Goal: Navigation & Orientation: Find specific page/section

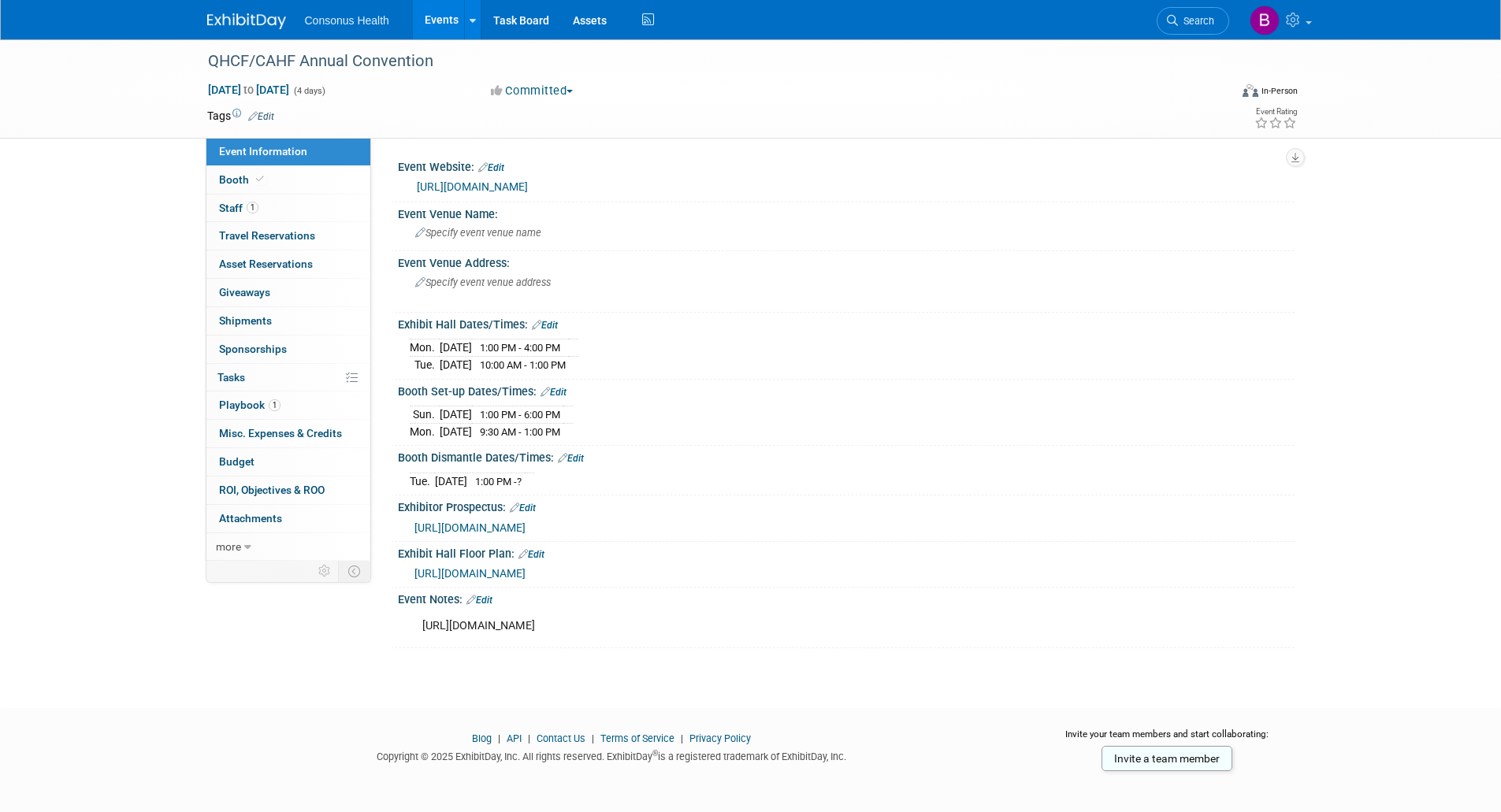
click at [439, 13] on link "Events" at bounding box center [441, 20] width 57 height 39
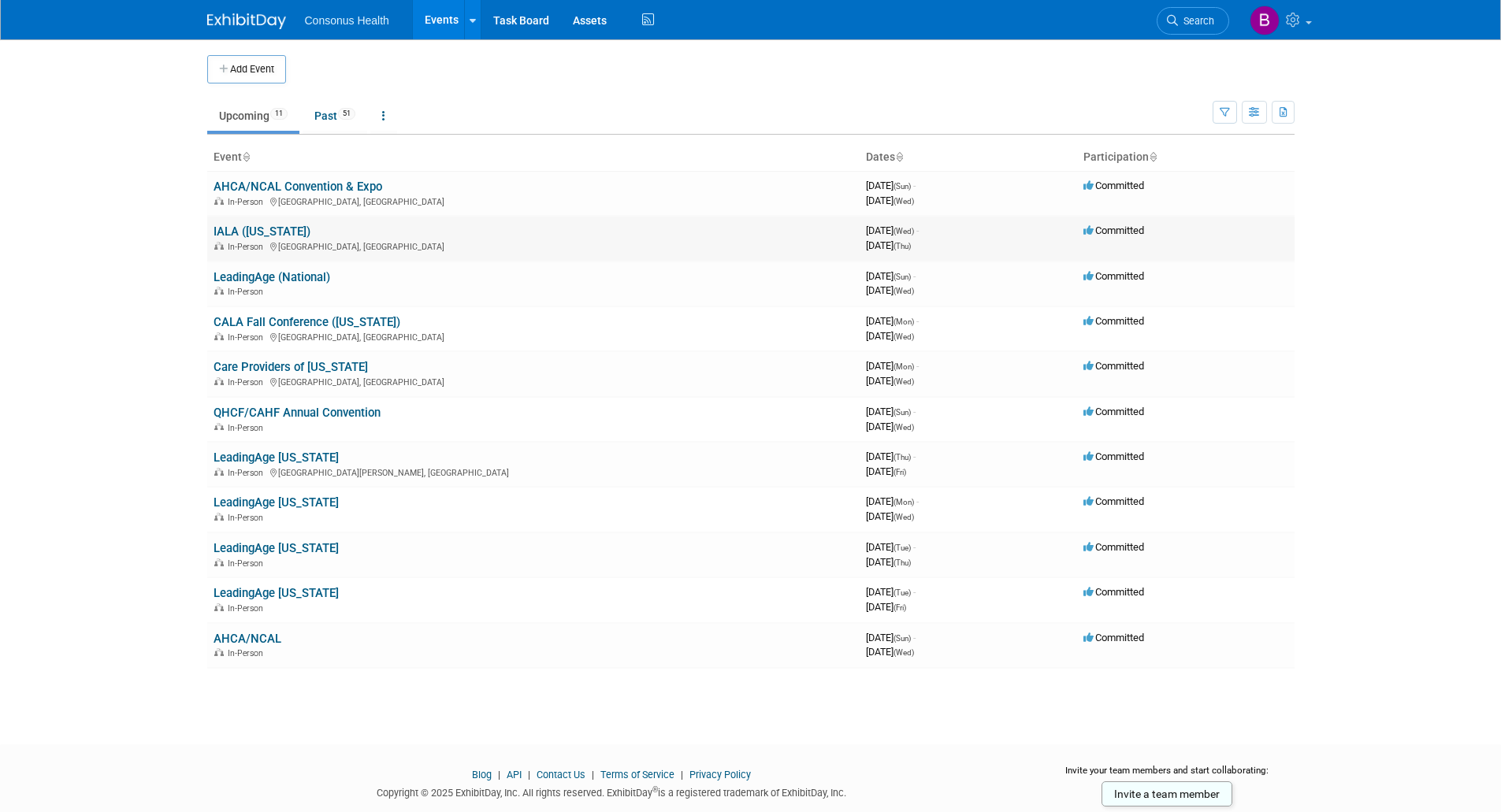
click at [245, 230] on link "IALA ([US_STATE])" at bounding box center [261, 231] width 97 height 15
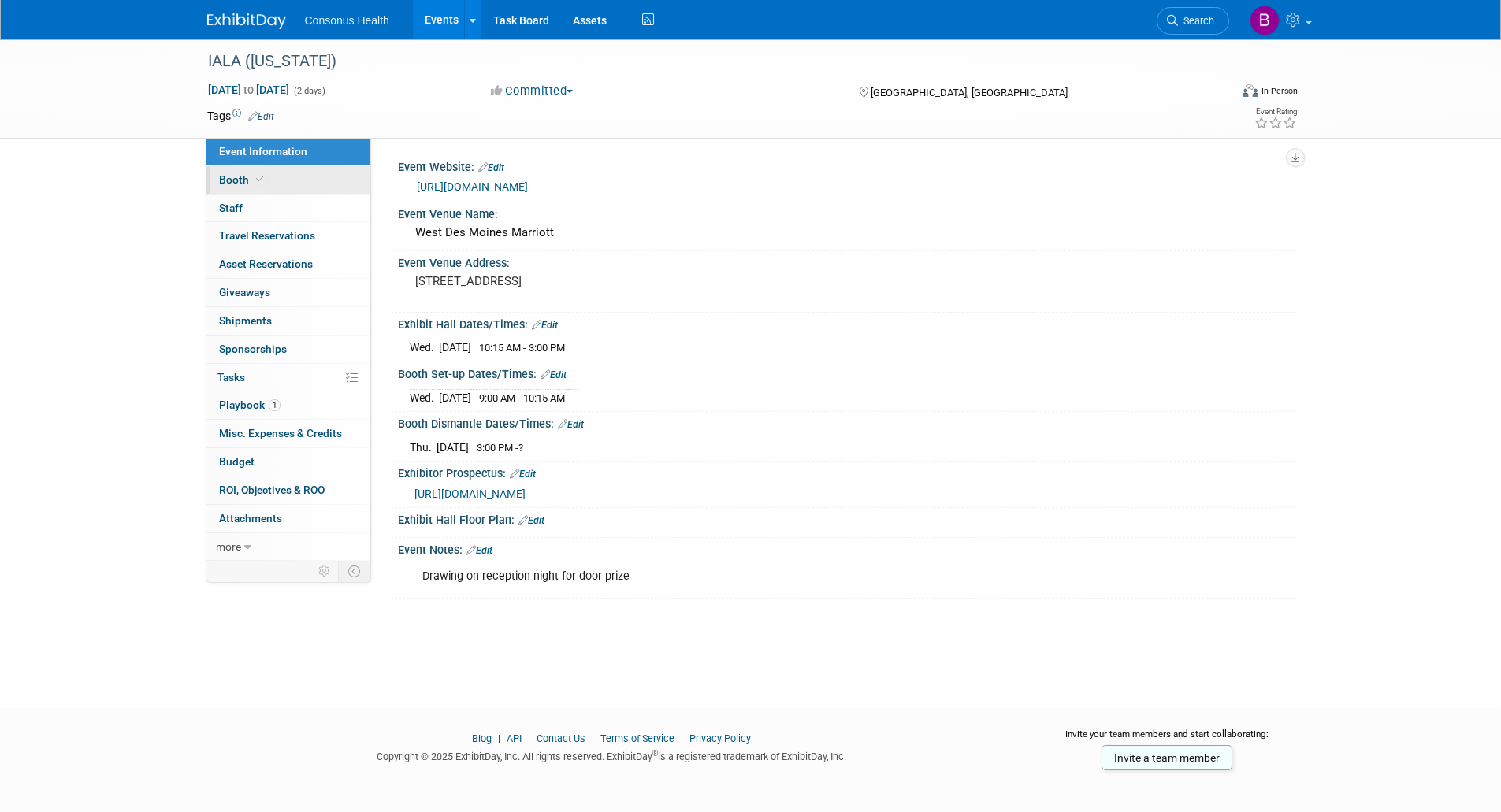
click at [232, 184] on span "Booth" at bounding box center [243, 179] width 48 height 13
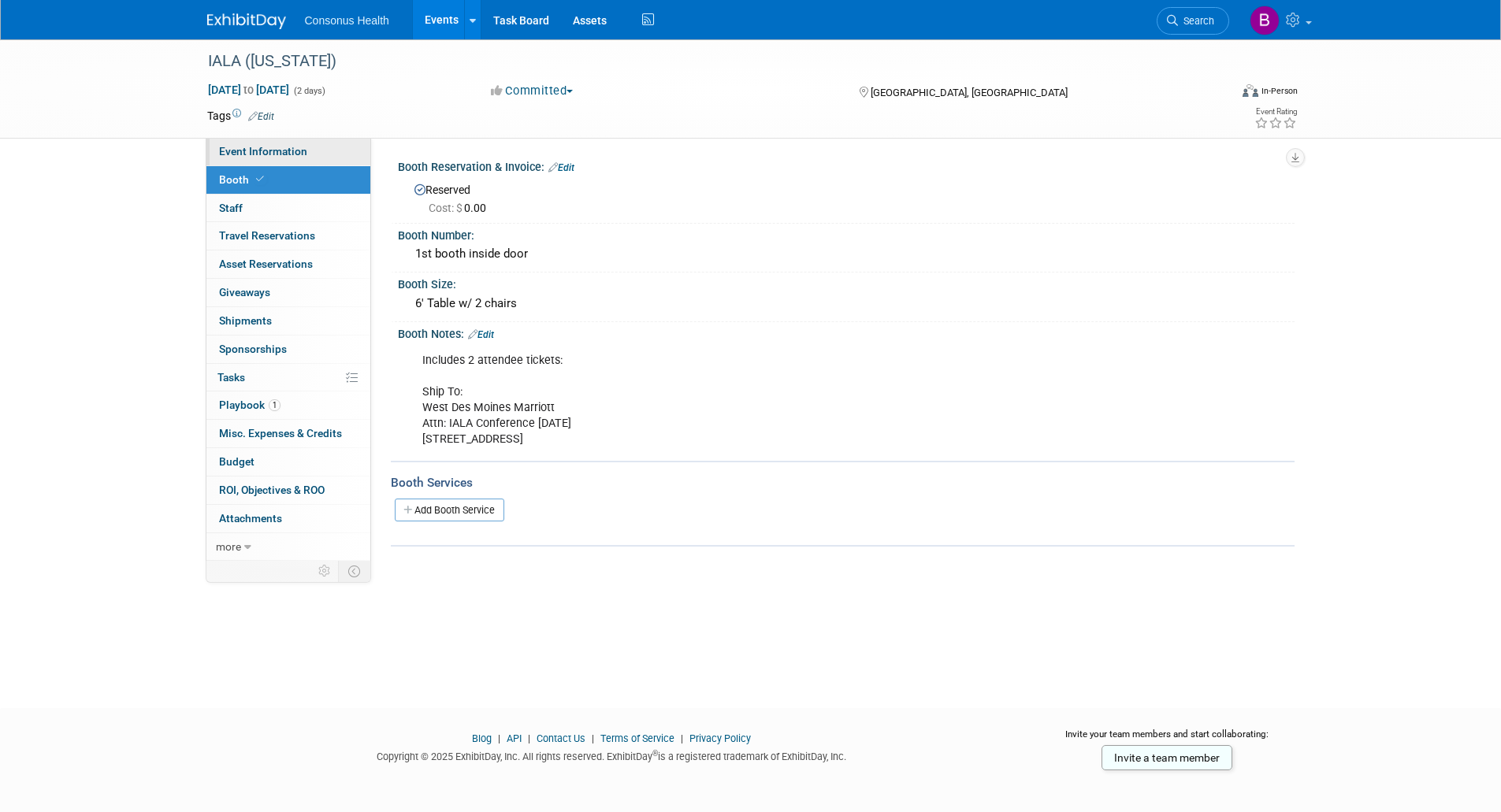
click at [228, 151] on span "Event Information" at bounding box center [262, 151] width 88 height 13
